Goal: Information Seeking & Learning: Learn about a topic

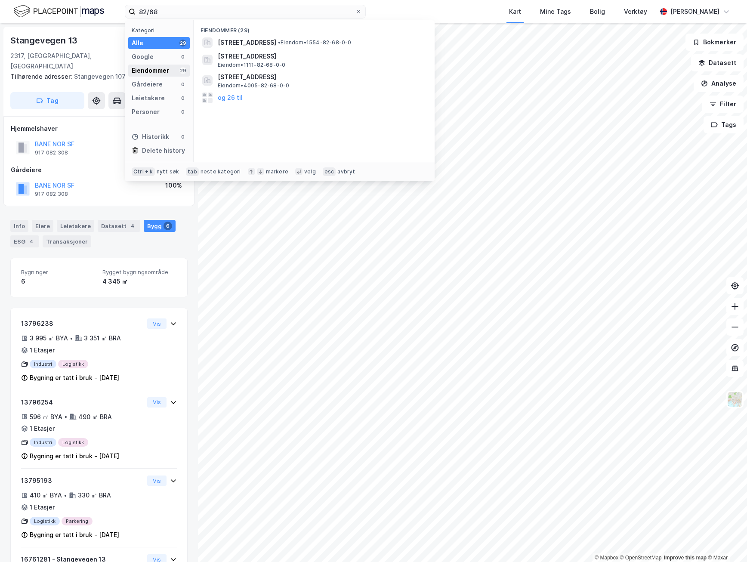
click at [152, 69] on div "Eiendommer" at bounding box center [150, 70] width 37 height 10
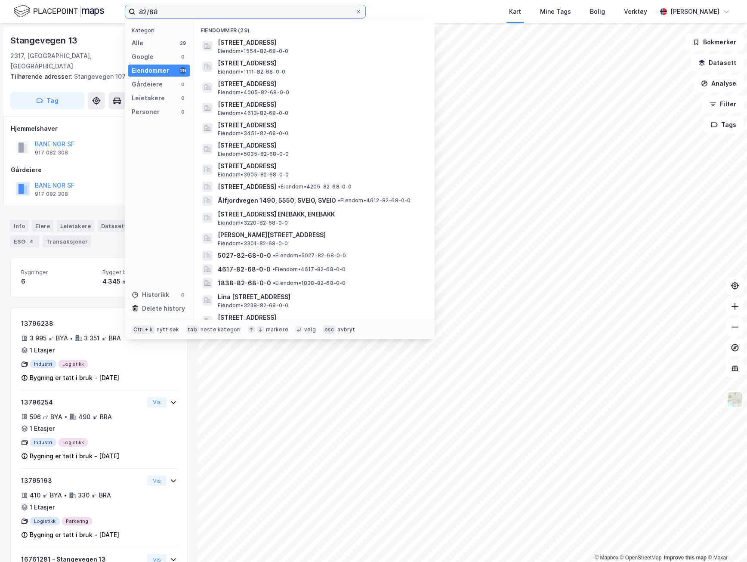
click at [164, 13] on input "82/68" at bounding box center [245, 11] width 219 height 13
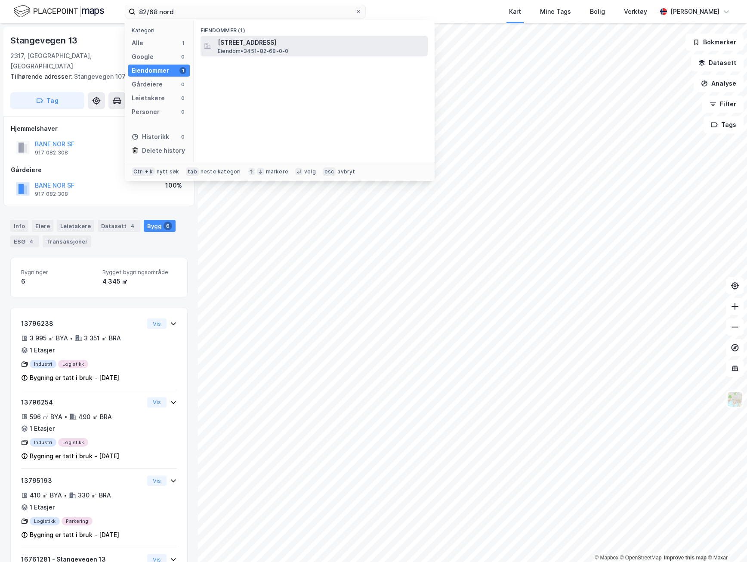
click at [306, 47] on span "[STREET_ADDRESS]" at bounding box center [321, 42] width 207 height 10
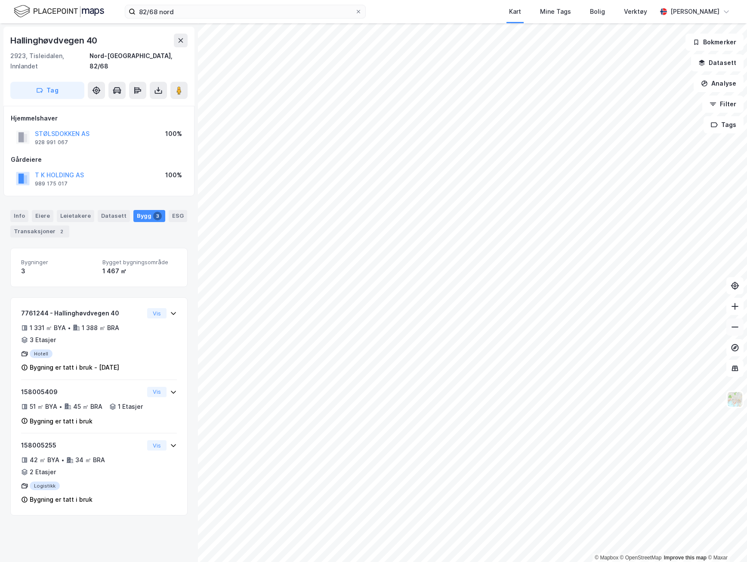
click at [735, 328] on icon at bounding box center [735, 327] width 9 height 9
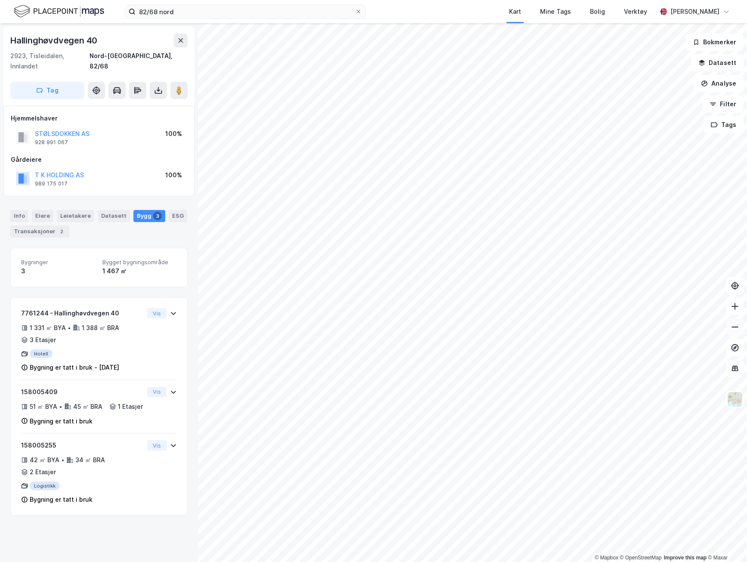
click at [735, 328] on icon at bounding box center [735, 327] width 9 height 9
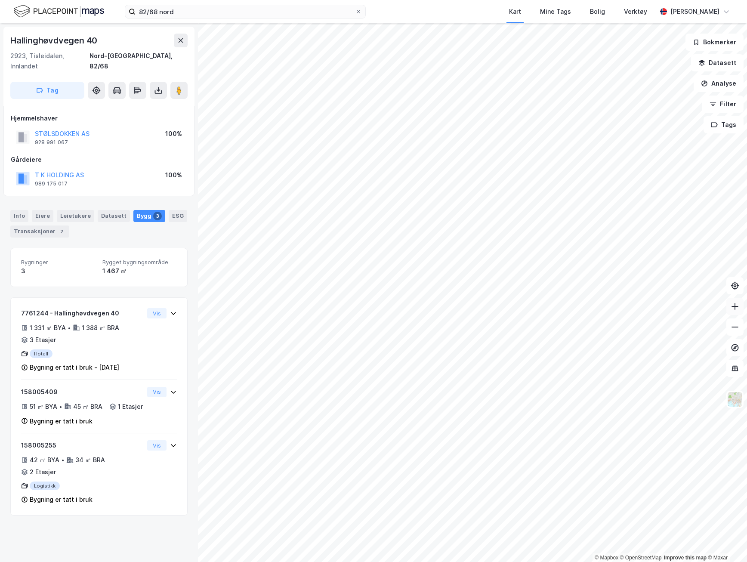
click at [732, 306] on icon at bounding box center [735, 306] width 9 height 9
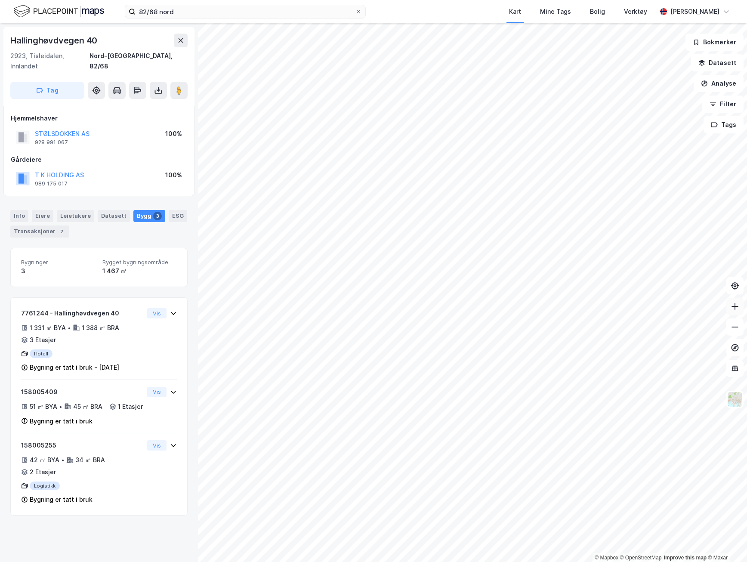
click at [732, 306] on icon at bounding box center [735, 306] width 9 height 9
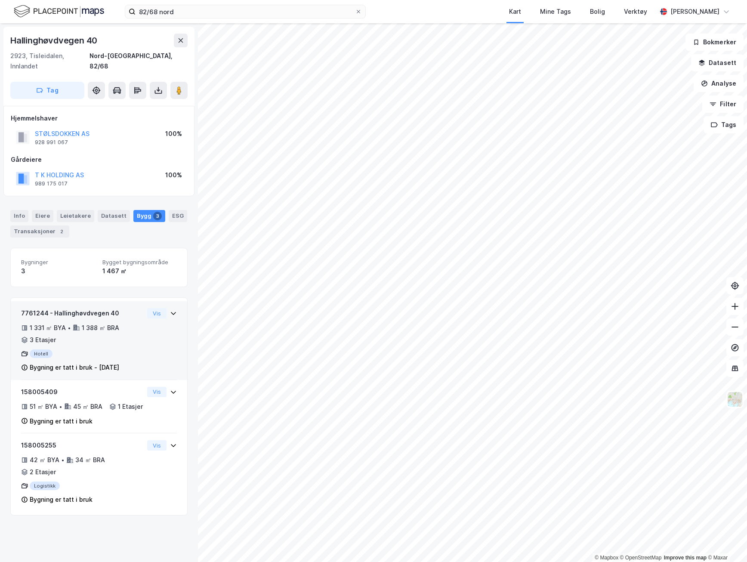
click at [170, 310] on icon at bounding box center [173, 313] width 7 height 7
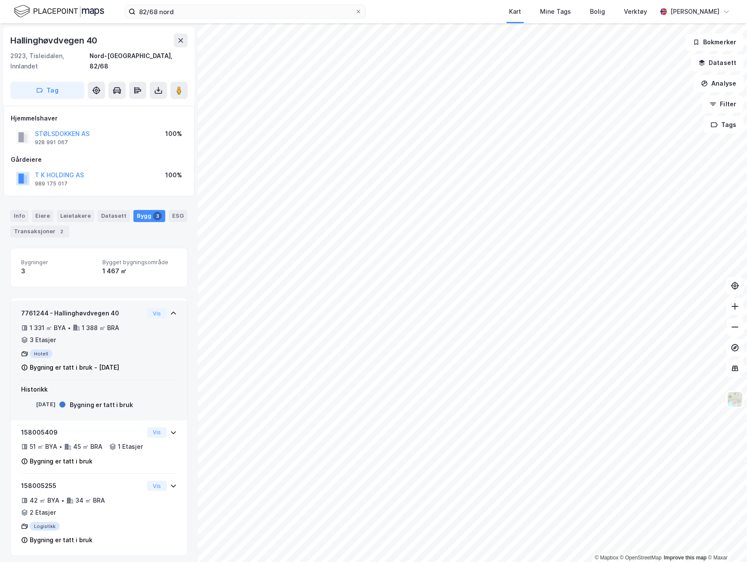
click at [170, 301] on div "7761244 - Hallinghøvdvegen 40 1 331 ㎡ BYA • 1 388 ㎡ BRA • 3 Etasjer Hotell Bygn…" at bounding box center [99, 340] width 176 height 79
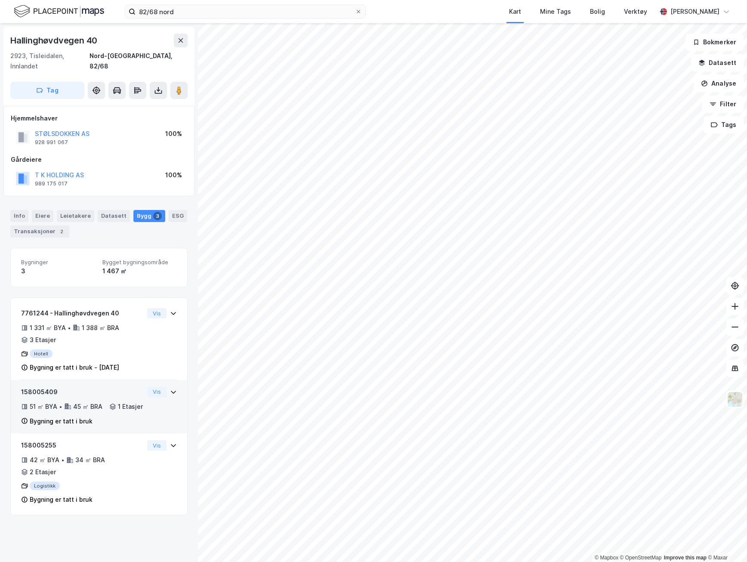
click at [170, 389] on icon at bounding box center [173, 392] width 7 height 7
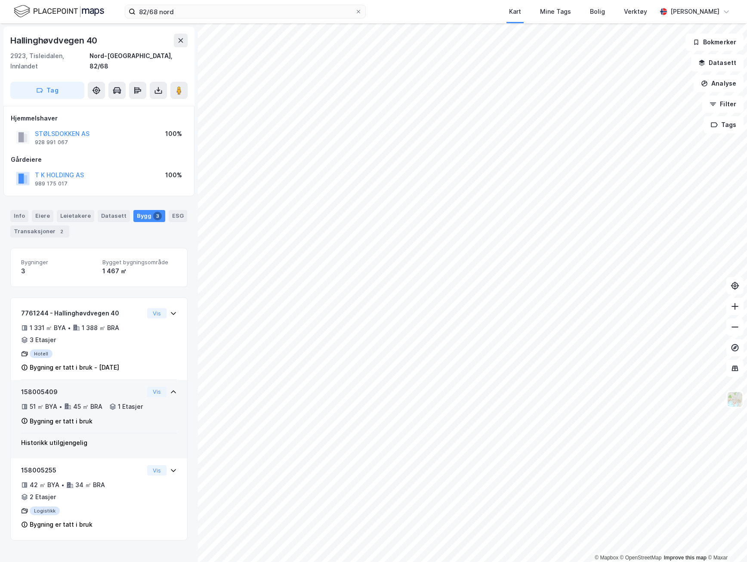
click at [170, 389] on icon at bounding box center [173, 392] width 7 height 7
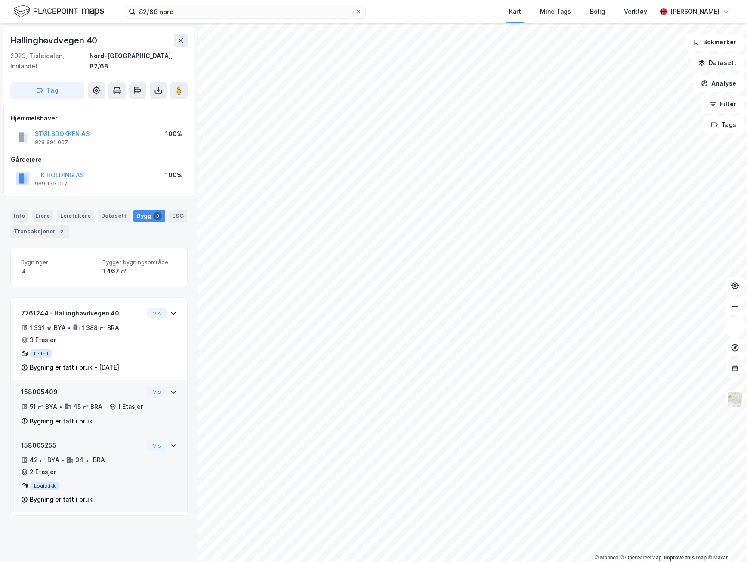
click at [163, 446] on div "Vis" at bounding box center [162, 445] width 30 height 10
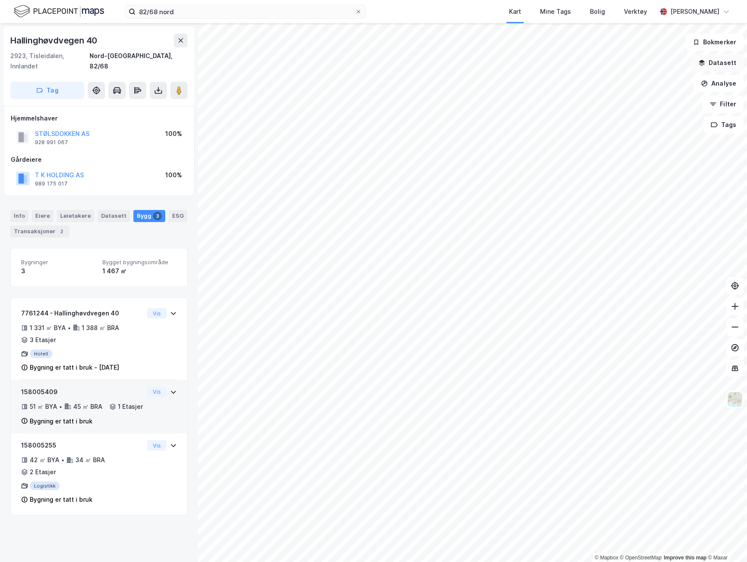
click at [720, 67] on button "Datasett" at bounding box center [717, 62] width 53 height 17
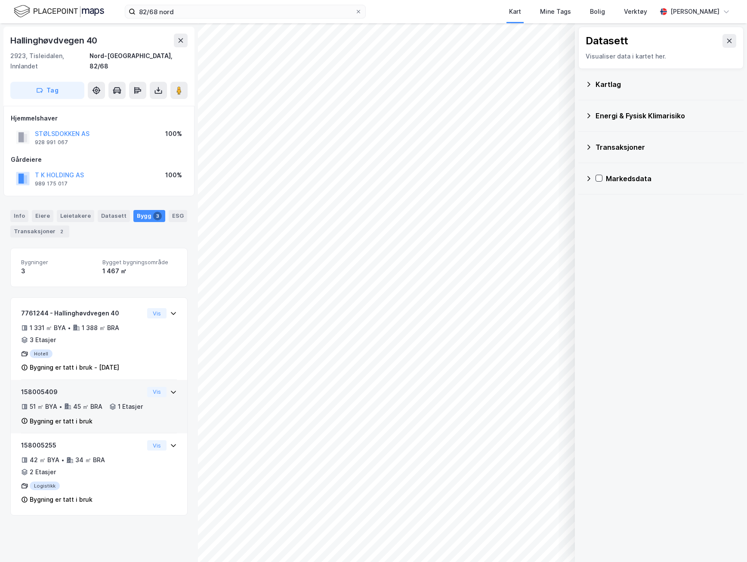
click at [613, 89] on div "Kartlag" at bounding box center [666, 84] width 141 height 10
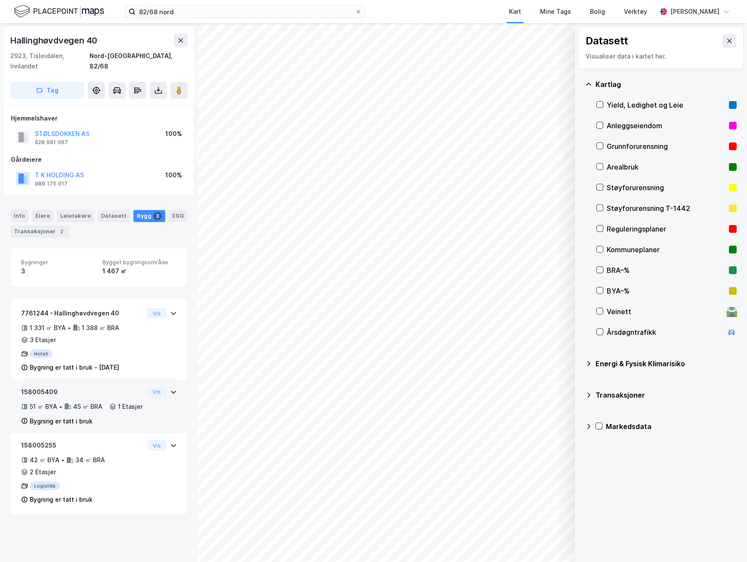
click at [628, 227] on div "Reguleringsplaner" at bounding box center [666, 229] width 119 height 10
click at [601, 226] on icon at bounding box center [600, 229] width 6 height 6
click at [601, 249] on icon at bounding box center [600, 249] width 5 height 3
drag, startPoint x: 103, startPoint y: 40, endPoint x: 12, endPoint y: 39, distance: 90.8
click at [12, 39] on div "Hallinghøvdvegen 40" at bounding box center [98, 41] width 177 height 14
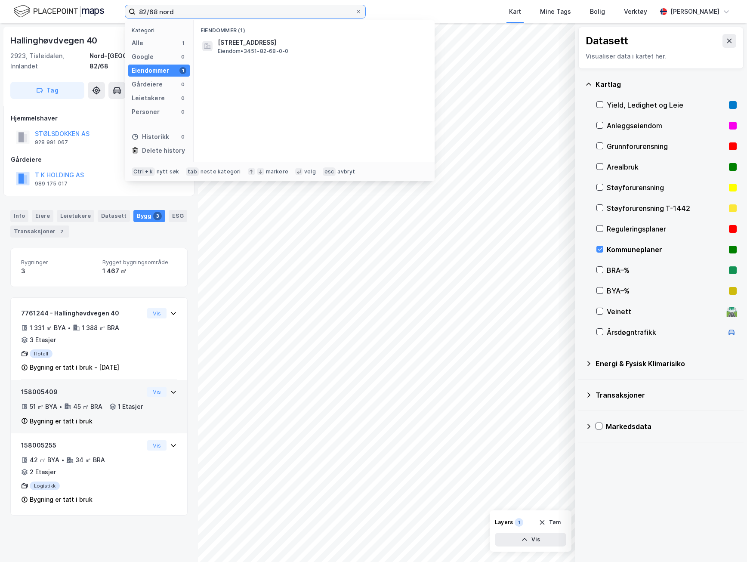
click at [162, 13] on input "82/68 nord" at bounding box center [245, 11] width 219 height 13
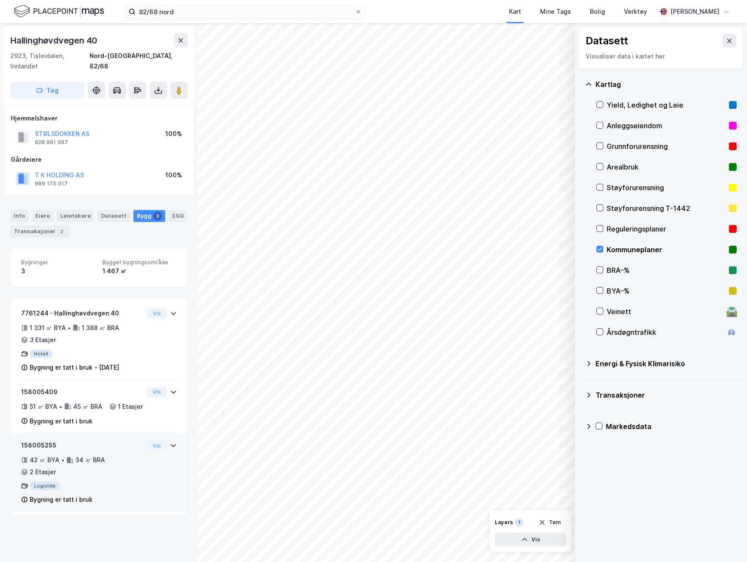
click at [170, 445] on icon at bounding box center [173, 445] width 7 height 7
click at [170, 380] on div "158005409 51 ㎡ BYA • 45 ㎡ BRA • 1 Etasjer Bygning er tatt i bruk Vis" at bounding box center [99, 407] width 176 height 54
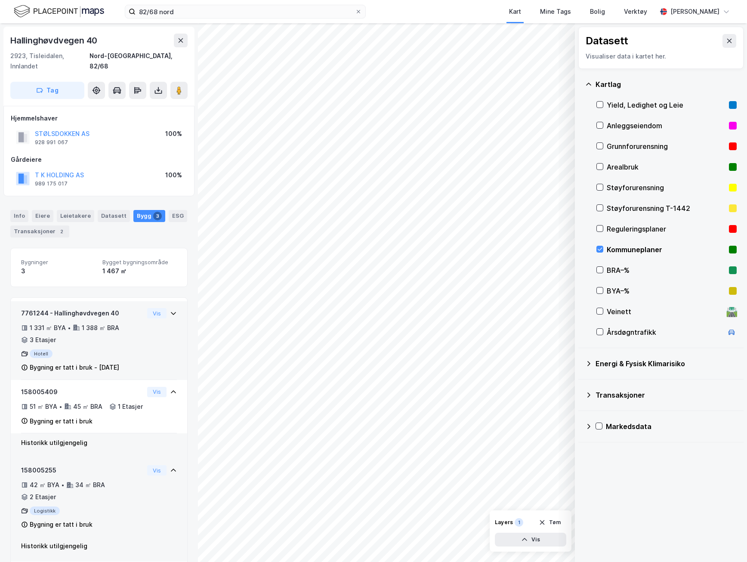
click at [170, 310] on icon at bounding box center [173, 313] width 7 height 7
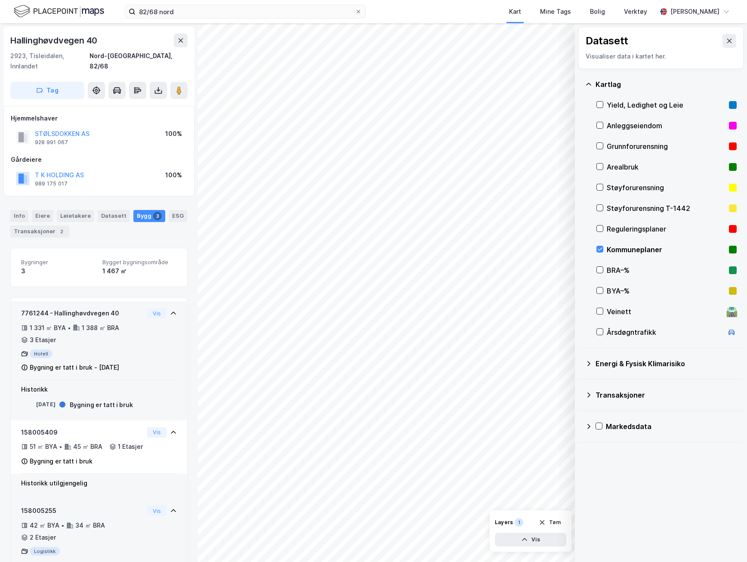
click at [34, 349] on div "Hotell" at bounding box center [82, 353] width 123 height 9
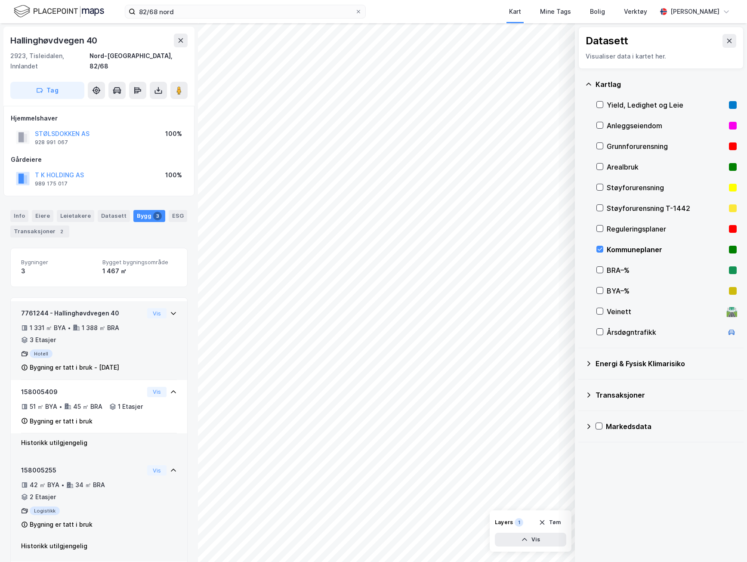
click at [38, 349] on div "Hotell" at bounding box center [82, 353] width 123 height 9
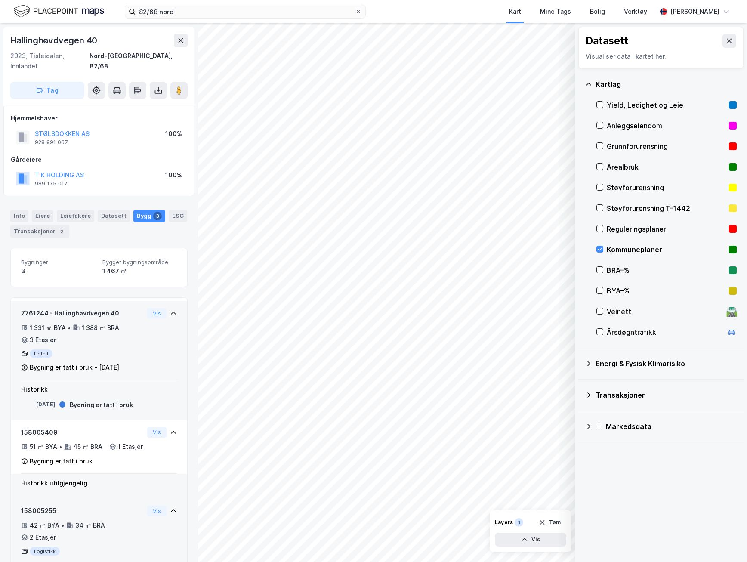
click at [170, 310] on icon at bounding box center [173, 313] width 7 height 7
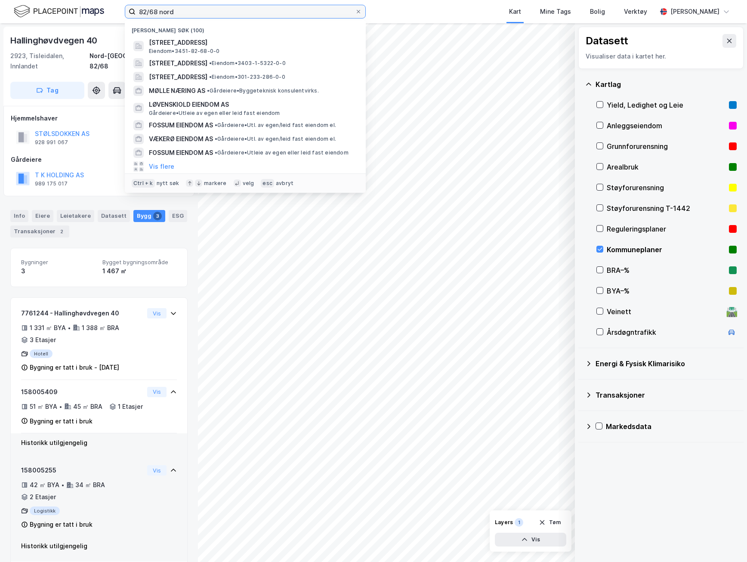
click at [175, 13] on input "82/68 nord" at bounding box center [245, 11] width 219 height 13
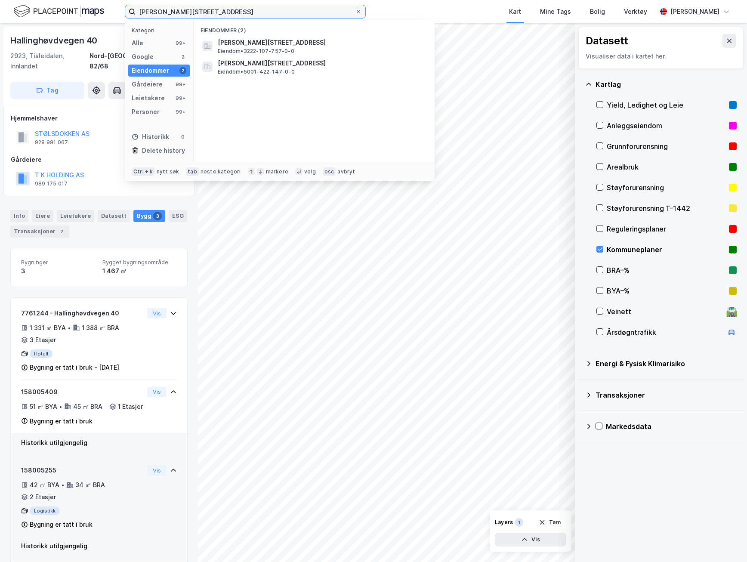
click at [189, 12] on input "[PERSON_NAME][STREET_ADDRESS]" at bounding box center [245, 11] width 219 height 13
type input "[PERSON_NAME][STREET_ADDRESS]"
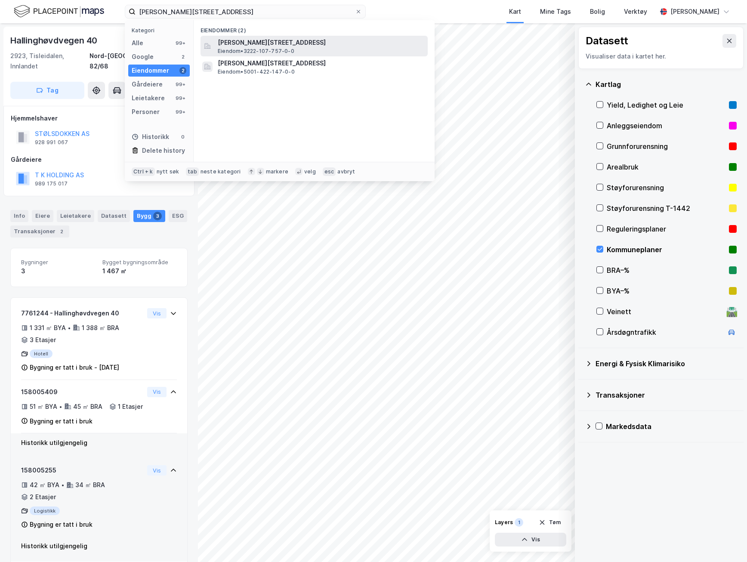
click at [268, 40] on span "[PERSON_NAME][STREET_ADDRESS]" at bounding box center [321, 42] width 207 height 10
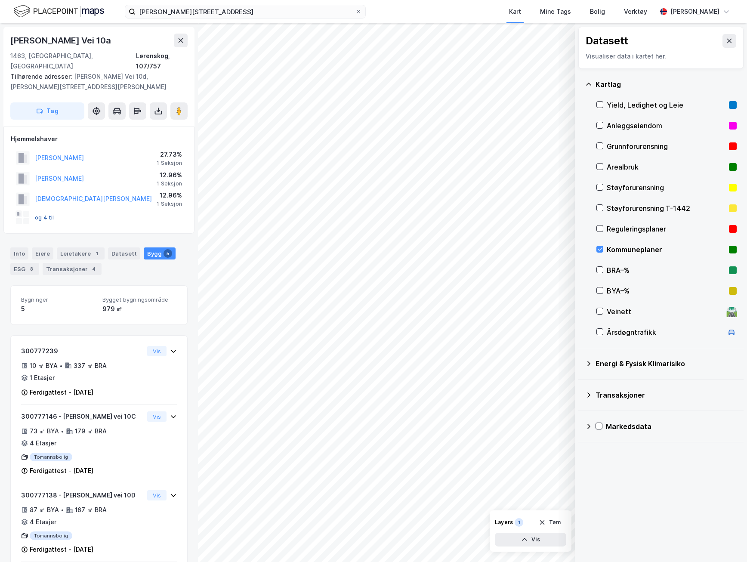
click at [0, 0] on button "og 4 til" at bounding box center [0, 0] width 0 height 0
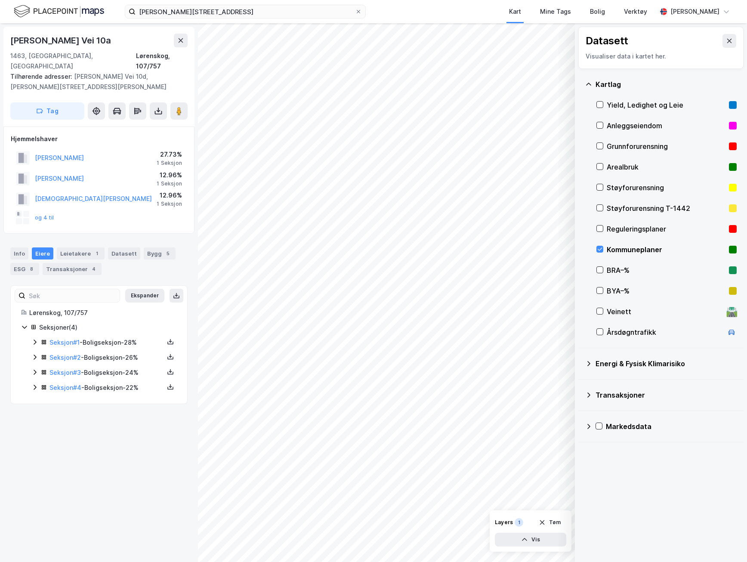
click at [35, 339] on icon at bounding box center [34, 342] width 7 height 7
click at [34, 383] on icon at bounding box center [34, 386] width 7 height 7
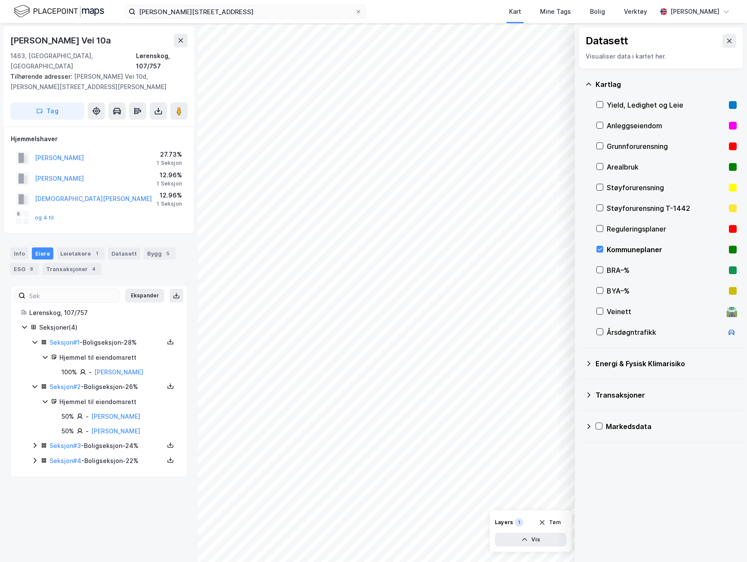
click at [35, 442] on icon at bounding box center [34, 445] width 7 height 7
click at [79, 442] on link "Seksjon # 3" at bounding box center [64, 445] width 31 height 7
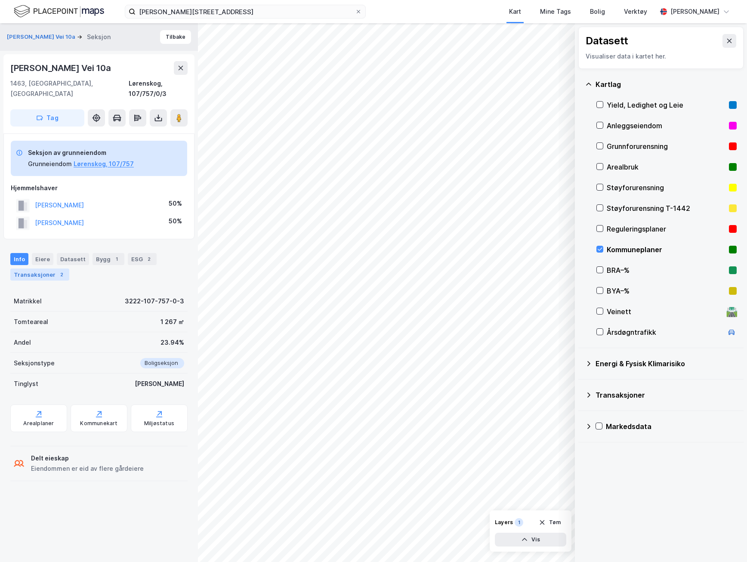
click at [47, 269] on div "Transaksjoner 2" at bounding box center [39, 275] width 59 height 12
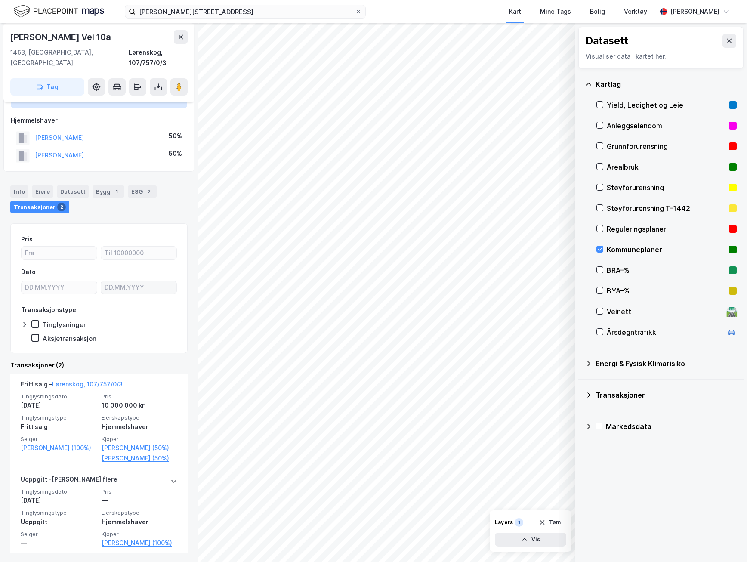
scroll to position [69, 0]
